Goal: Task Accomplishment & Management: Manage account settings

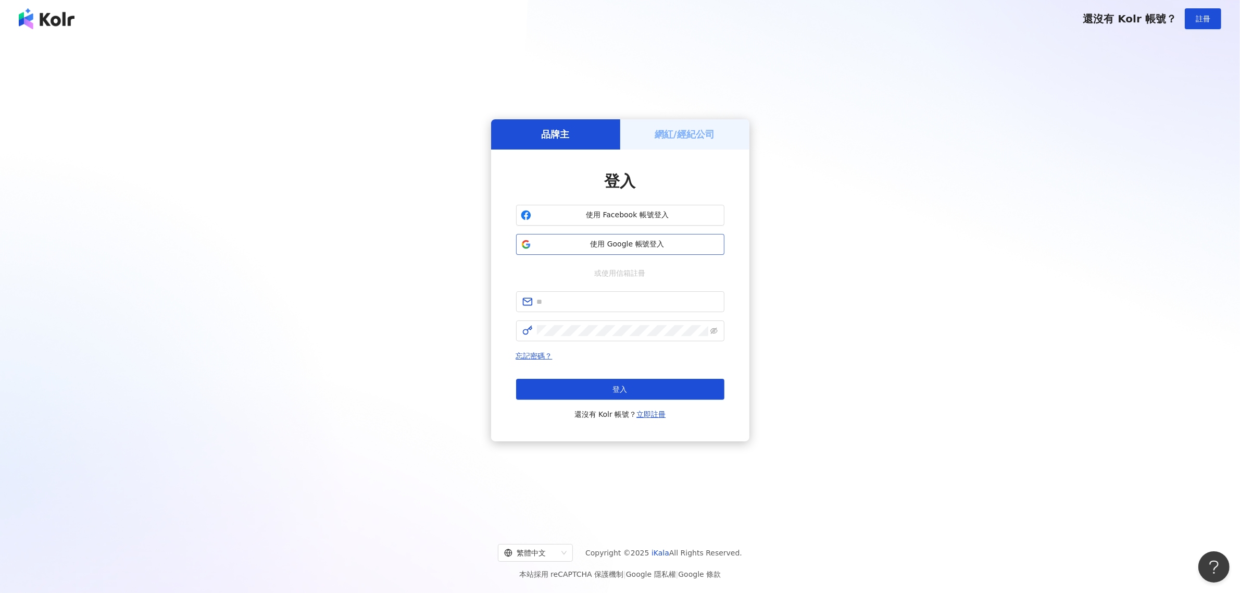
click at [596, 245] on span "使用 Google 帳號登入" at bounding box center [627, 244] width 184 height 10
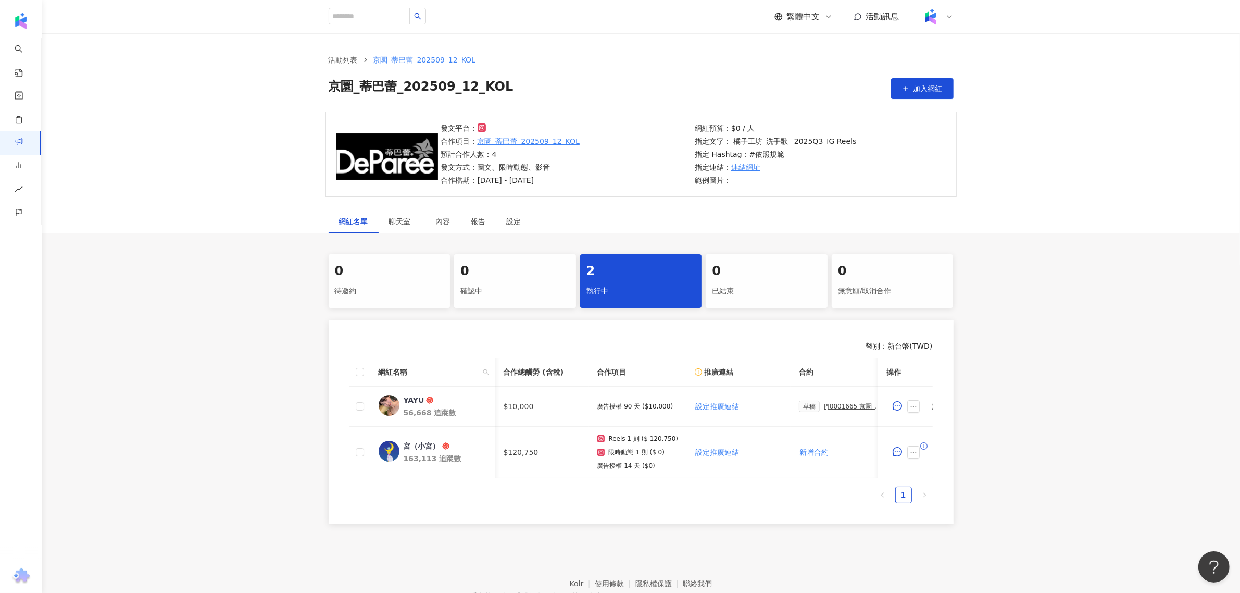
scroll to position [0, 326]
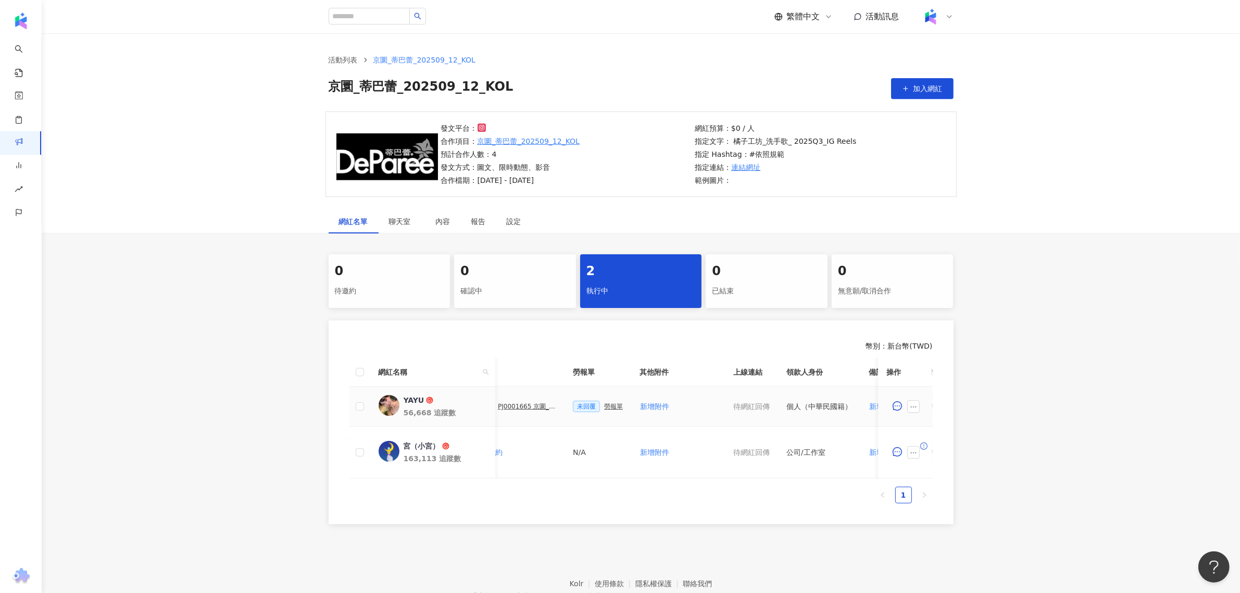
click at [529, 403] on div "PJ0001665 京圜_蒂巴蕾_202509_12_KOL" at bounding box center [527, 406] width 58 height 7
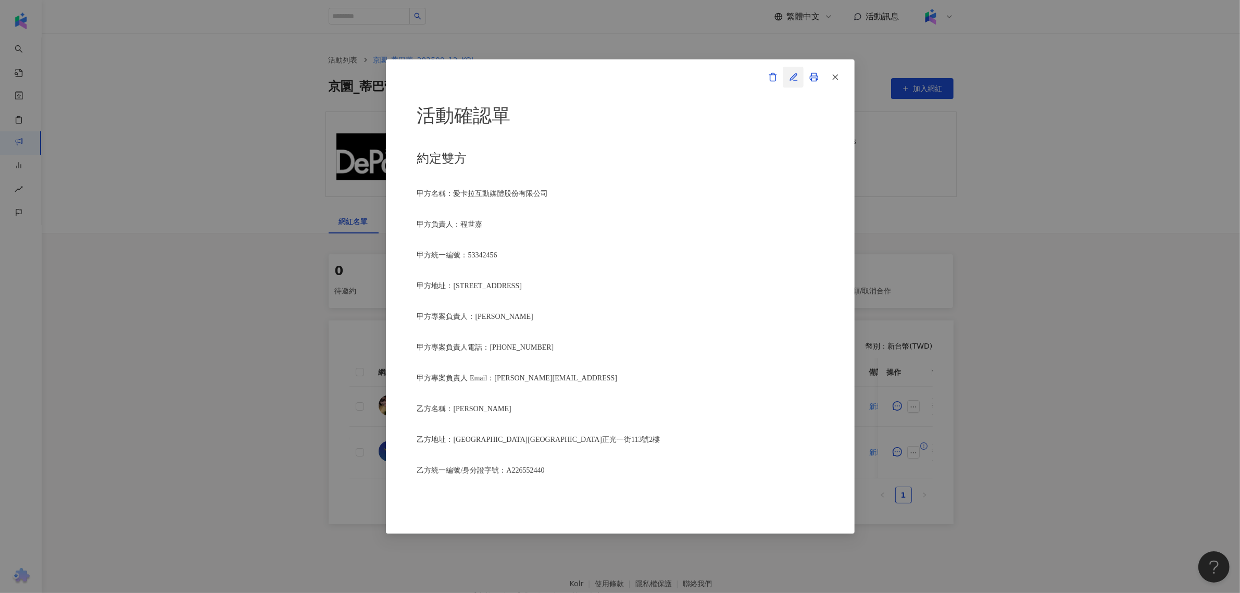
click at [790, 71] on span "button" at bounding box center [793, 76] width 9 height 11
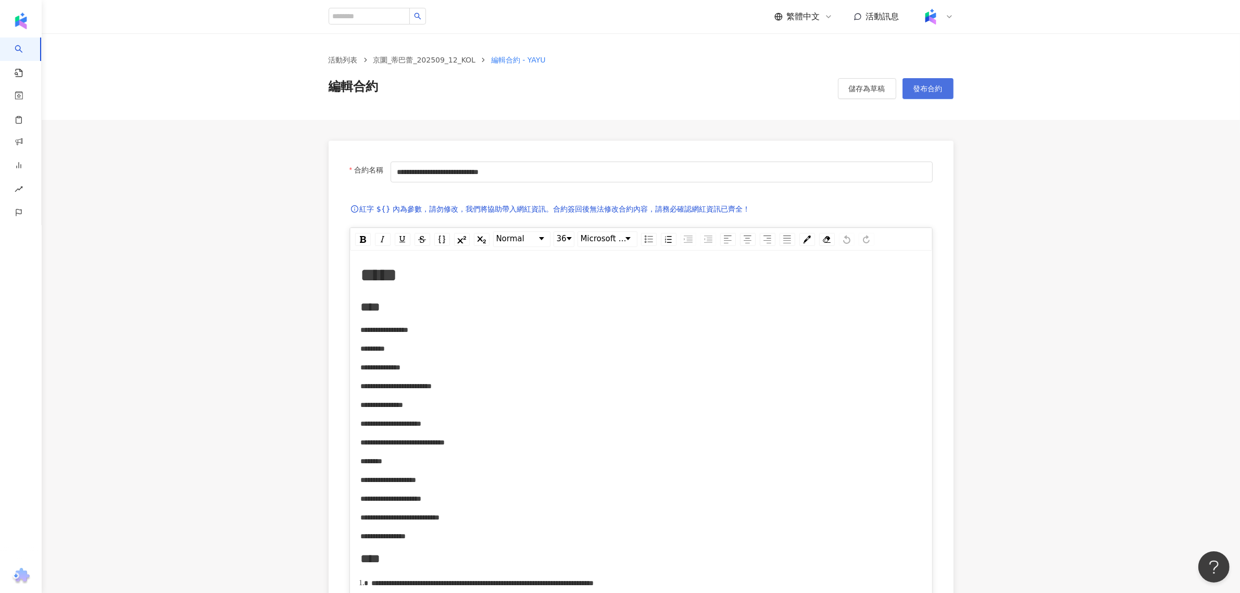
click at [931, 86] on span "發布合約" at bounding box center [927, 88] width 29 height 8
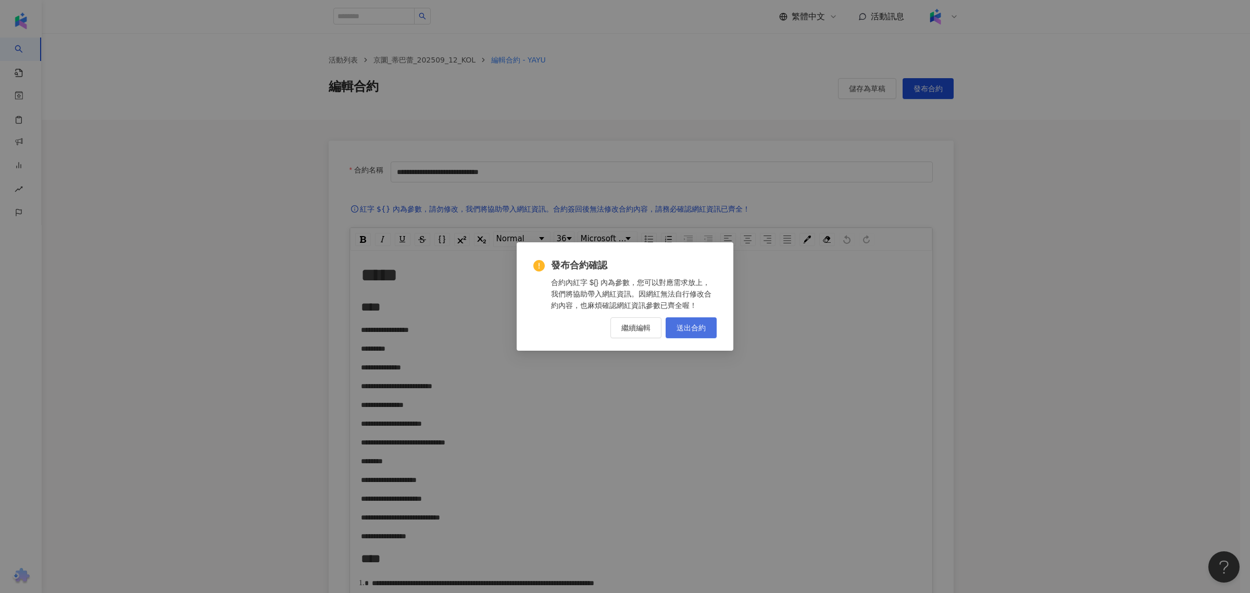
click at [688, 327] on span "送出合約" at bounding box center [690, 327] width 29 height 8
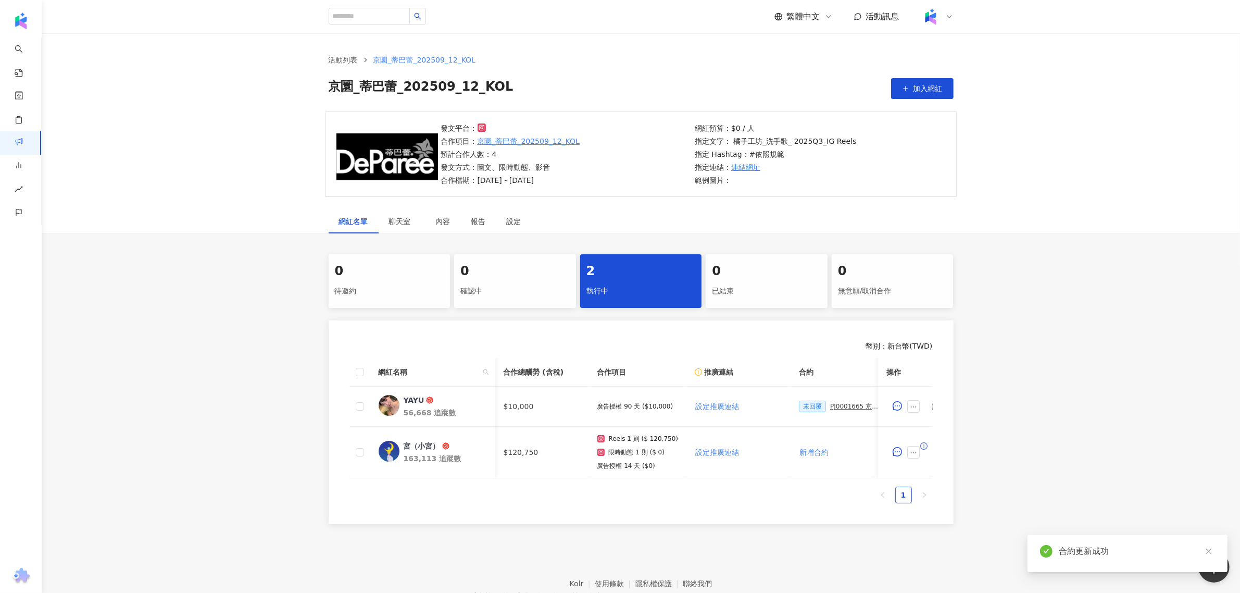
scroll to position [0, 107]
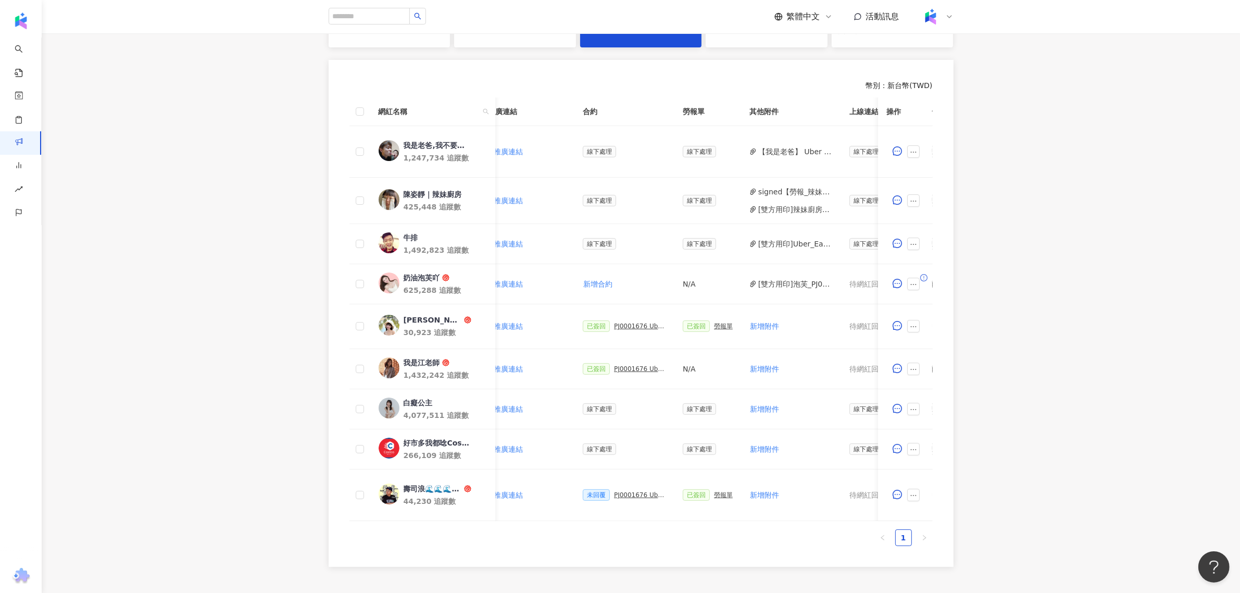
scroll to position [0, 286]
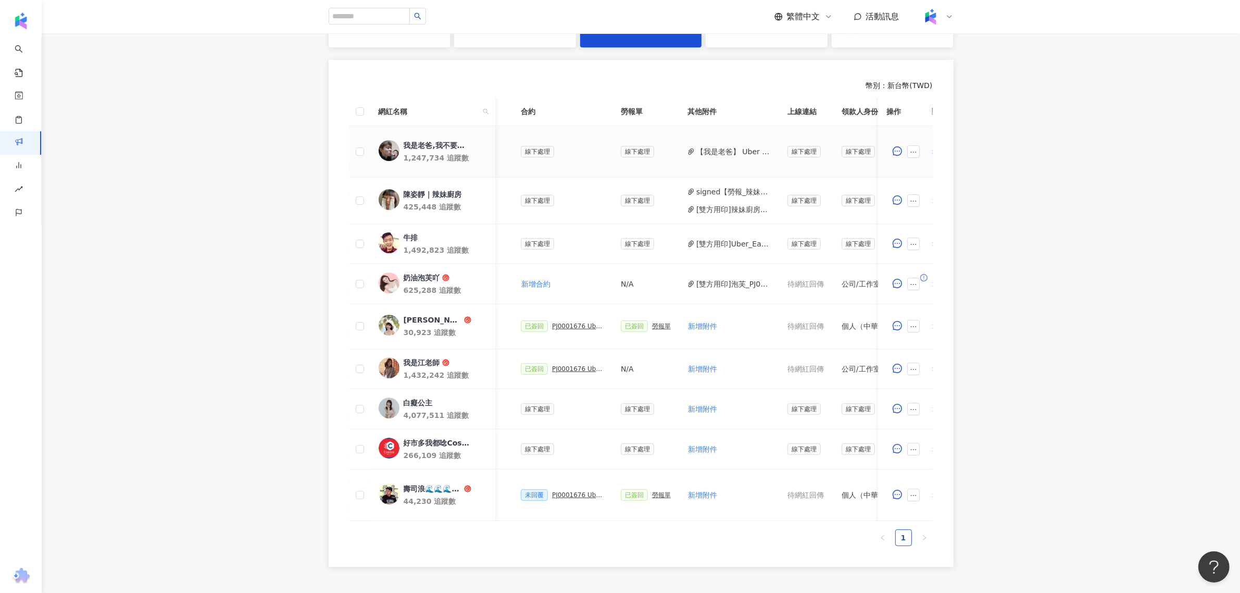
click at [725, 149] on button "【我是老爸】 Uber Eats_Costco_202509_KOL_Buzz_委刊單.pdf" at bounding box center [733, 151] width 74 height 11
click at [909, 409] on button "button" at bounding box center [914, 409] width 12 height 12
click at [951, 247] on span "新增附件" at bounding box center [938, 249] width 44 height 11
click at [911, 370] on icon "ellipsis" at bounding box center [914, 369] width 6 height 1
click at [930, 208] on span "新增附件" at bounding box center [930, 209] width 29 height 8
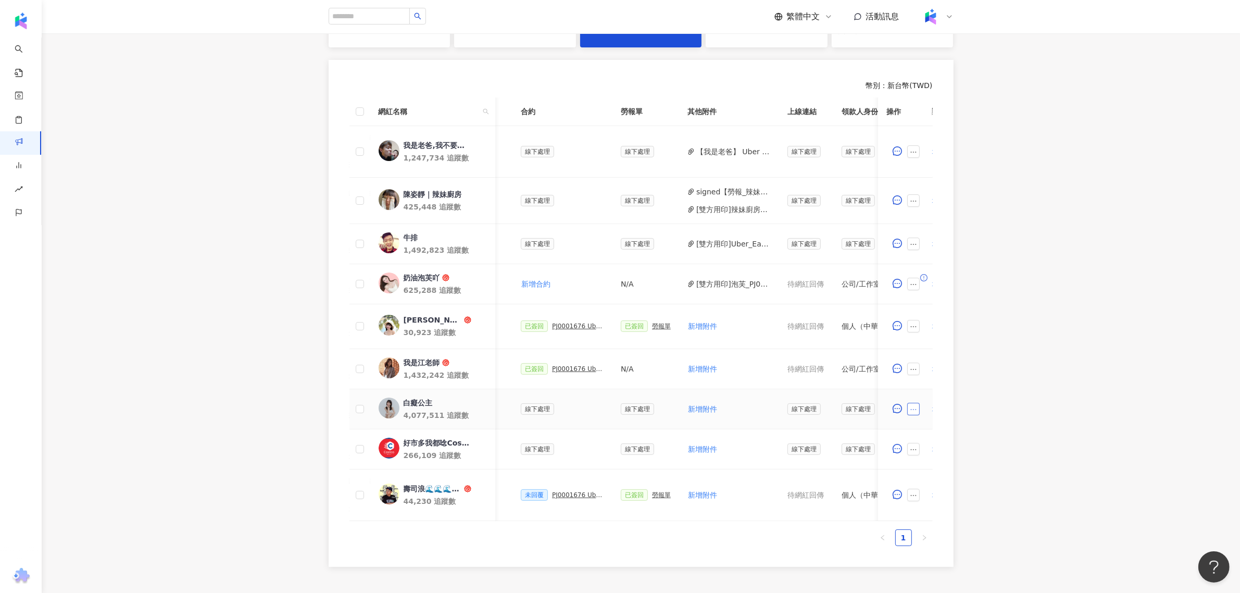
click at [912, 410] on icon "ellipsis" at bounding box center [913, 409] width 7 height 7
click at [927, 249] on span "新增附件" at bounding box center [930, 249] width 29 height 8
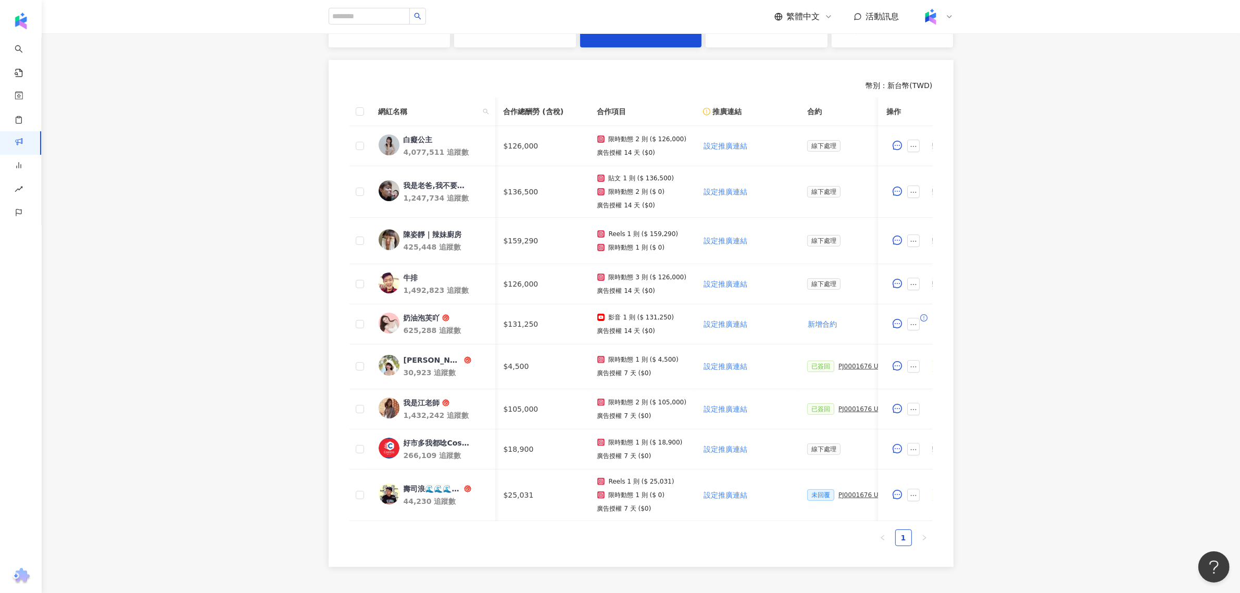
scroll to position [0, 478]
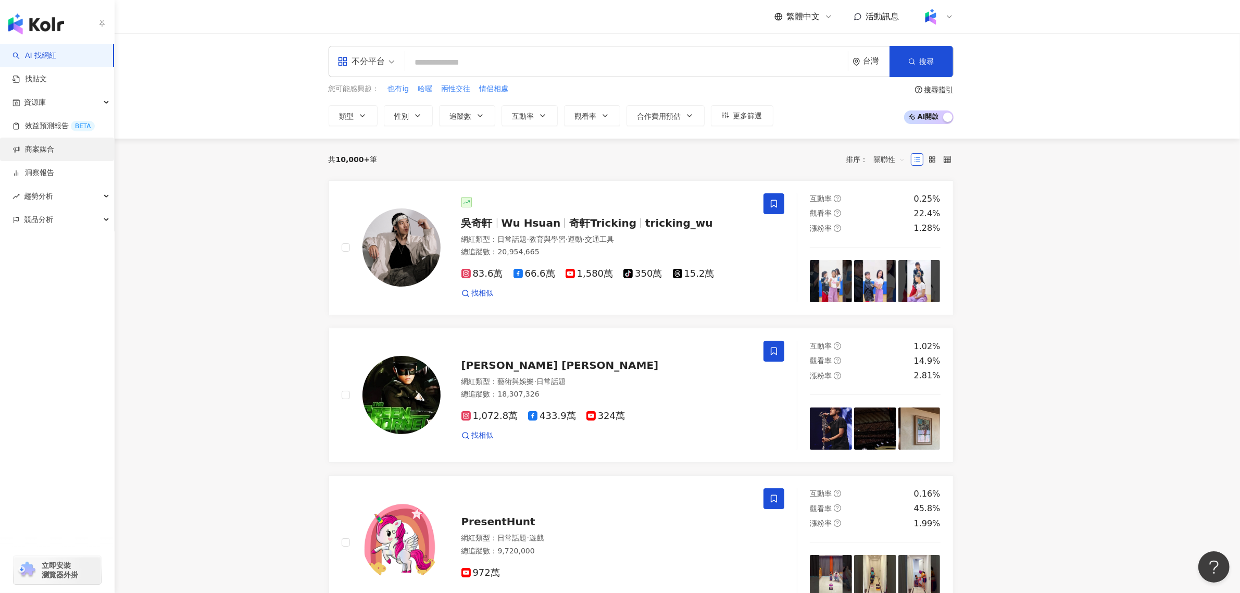
click at [54, 155] on link "商案媒合" at bounding box center [33, 149] width 42 height 10
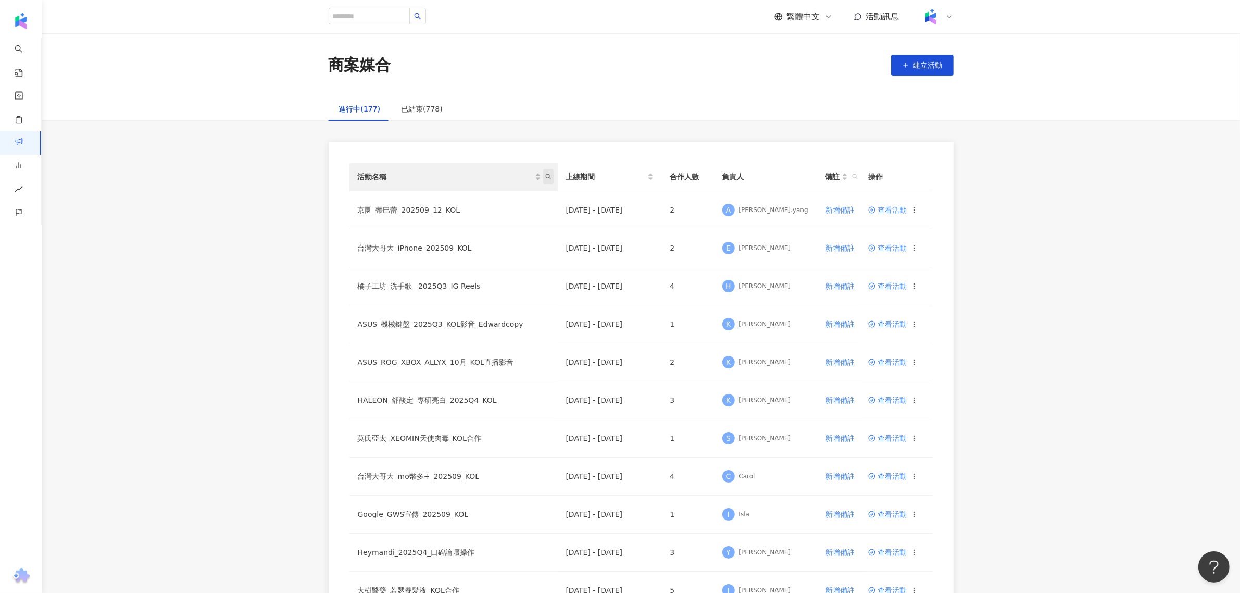
click at [550, 176] on icon "search" at bounding box center [548, 176] width 6 height 6
click at [519, 198] on input "text" at bounding box center [500, 199] width 98 height 17
type input "***"
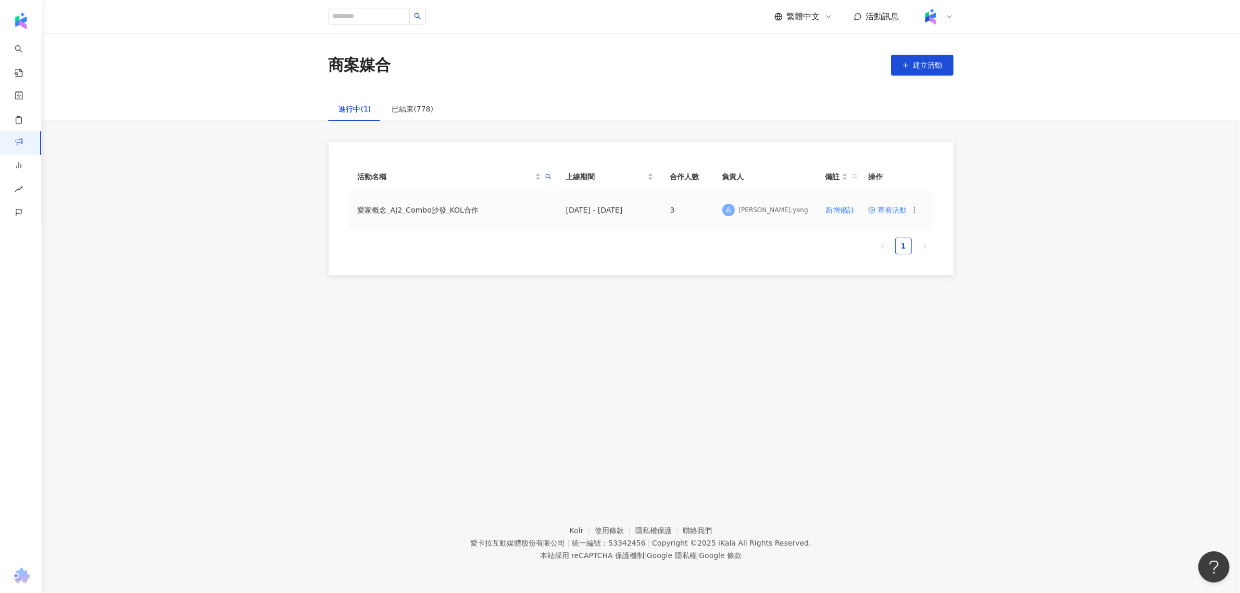
click at [885, 209] on span "查看活動" at bounding box center [887, 209] width 39 height 7
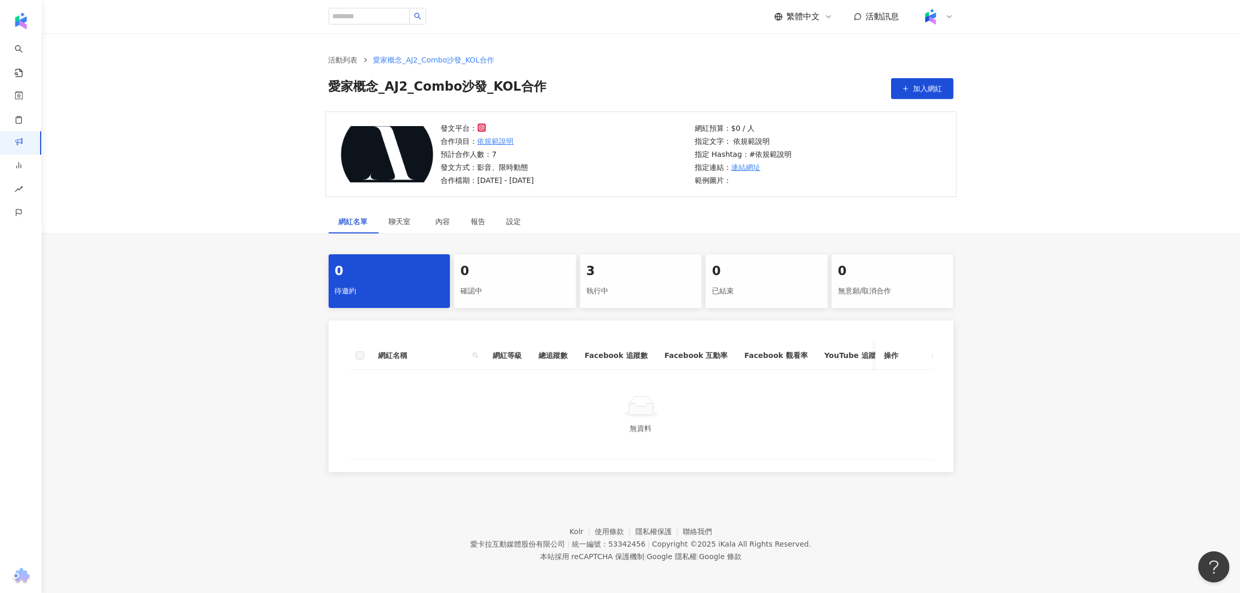
click at [594, 300] on div "3 執行中" at bounding box center [641, 281] width 122 height 54
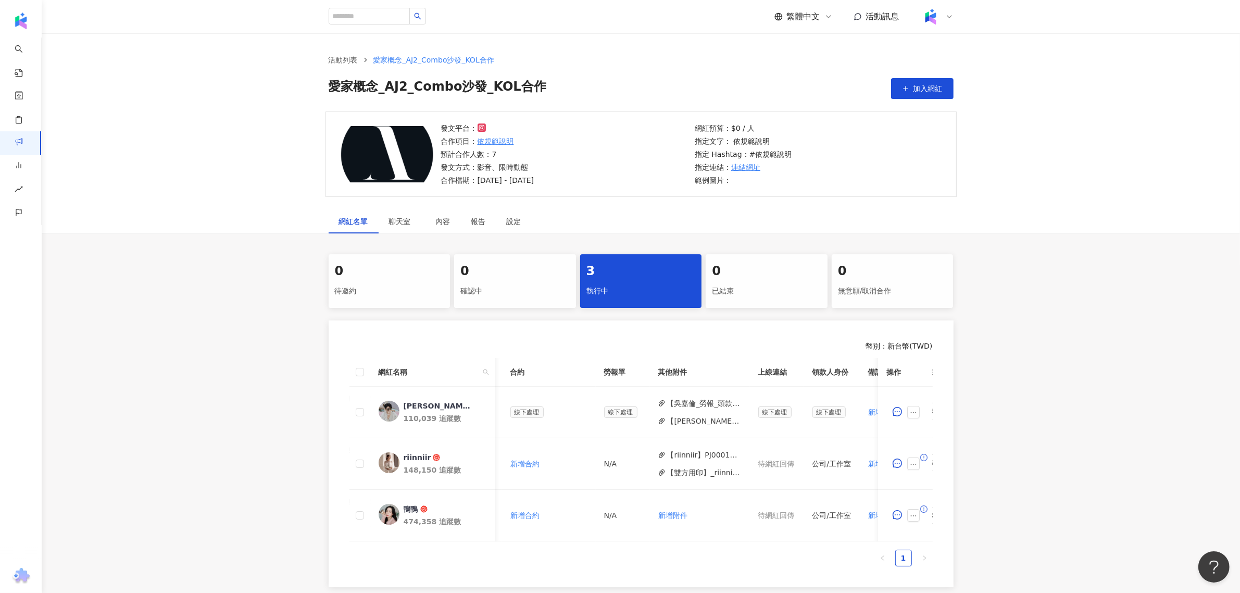
scroll to position [0, 292]
click at [910, 411] on icon "ellipsis" at bounding box center [913, 412] width 7 height 7
click at [938, 256] on span "新增附件" at bounding box center [930, 252] width 29 height 8
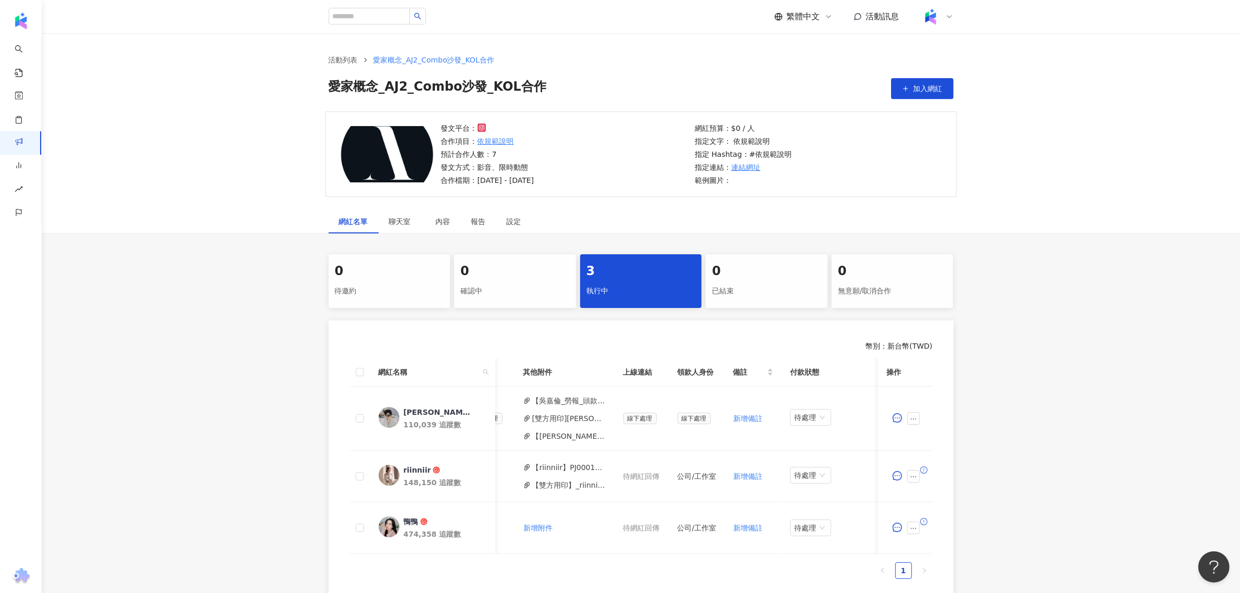
scroll to position [0, 0]
